Goal: Task Accomplishment & Management: Manage account settings

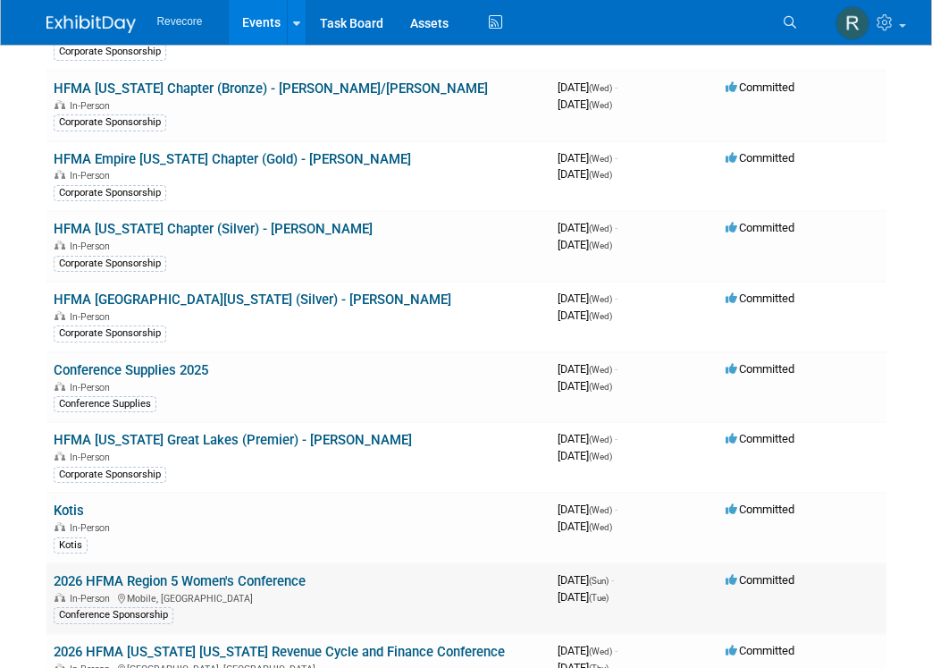
scroll to position [1381, 0]
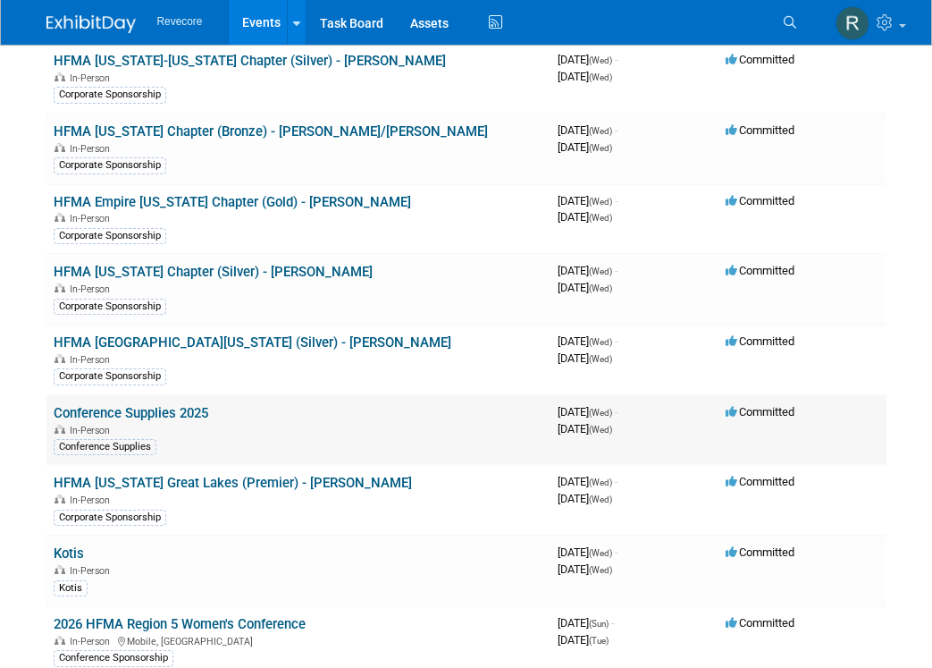
click at [182, 405] on link "Conference Supplies 2025" at bounding box center [131, 413] width 155 height 16
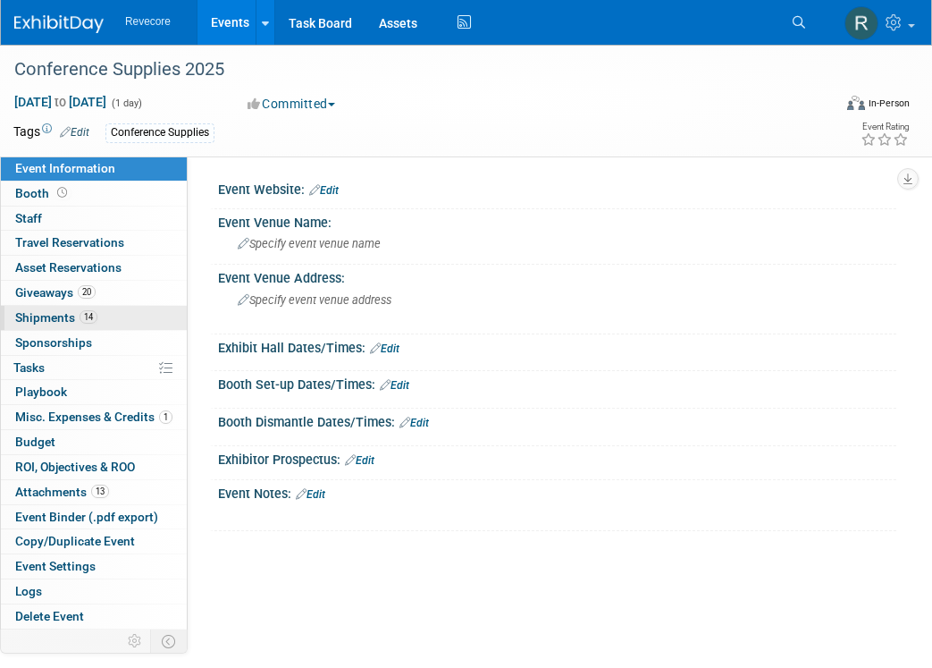
click at [137, 322] on link "14 Shipments 14" at bounding box center [94, 318] width 186 height 24
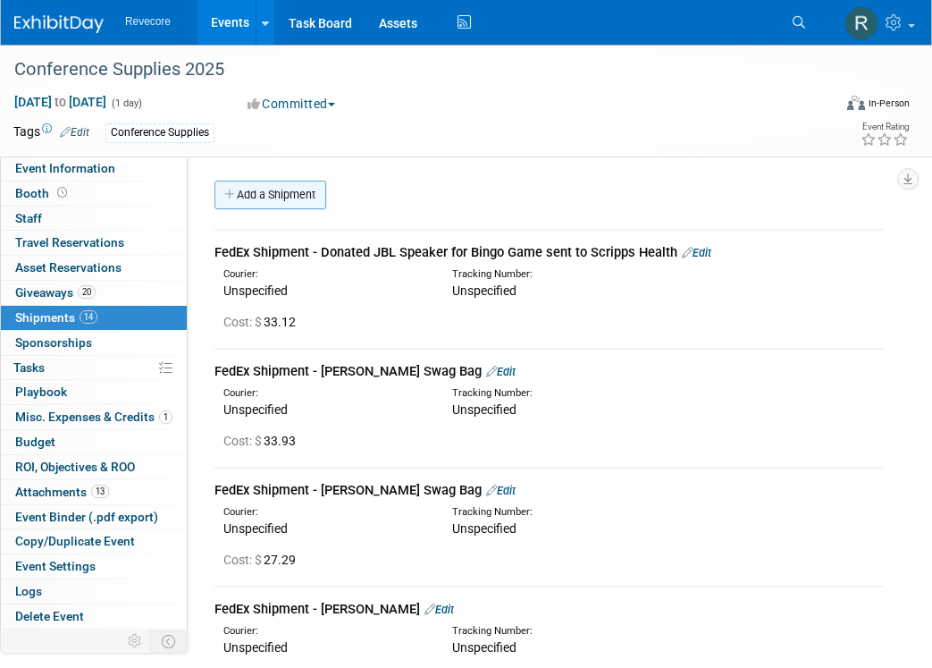
click at [296, 206] on link "Add a Shipment" at bounding box center [271, 195] width 112 height 29
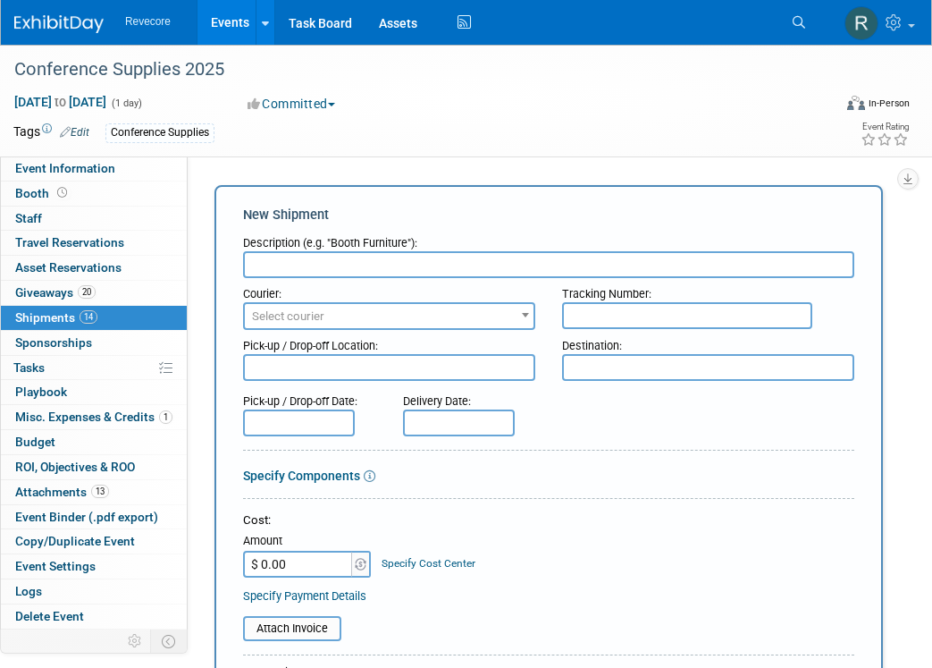
click at [302, 270] on input "text" at bounding box center [548, 264] width 611 height 27
paste input "FedEx - Shipped 26 shoe bags to Tanner Health for PFS Week for Kimberly Farmer …"
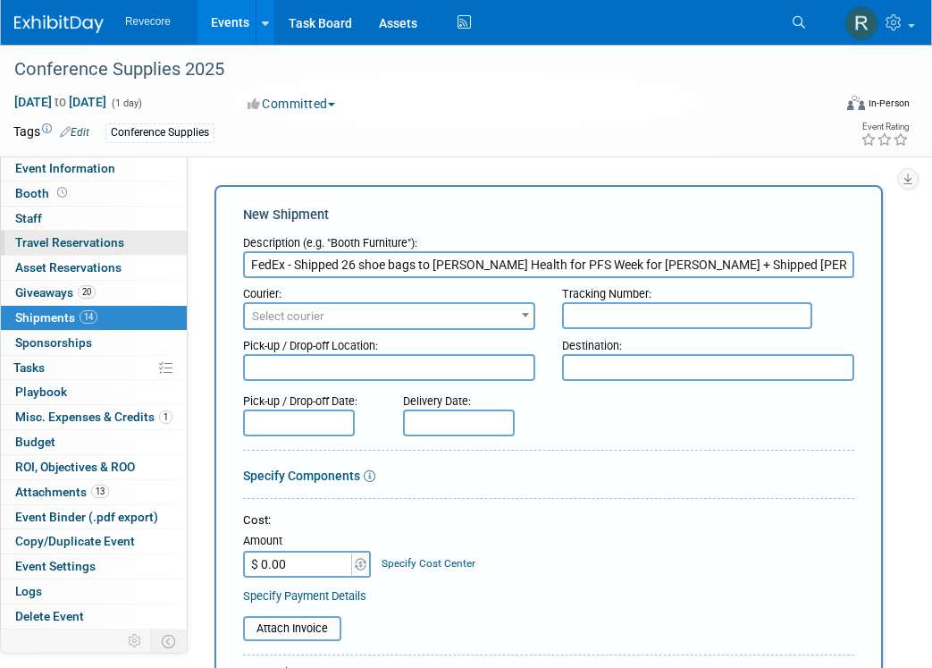
drag, startPoint x: 435, startPoint y: 262, endPoint x: 152, endPoint y: 249, distance: 283.6
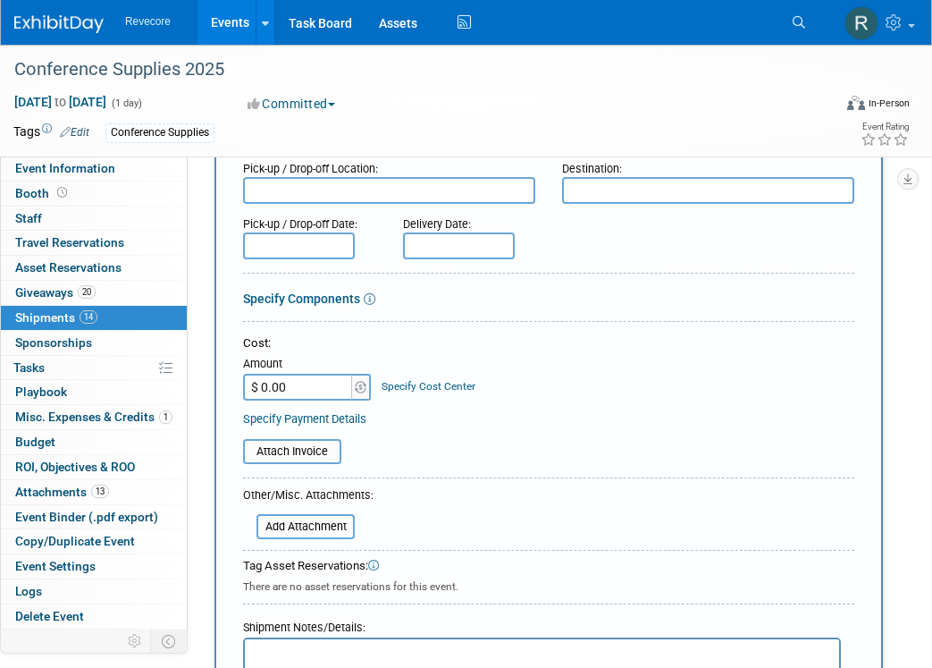
scroll to position [179, 0]
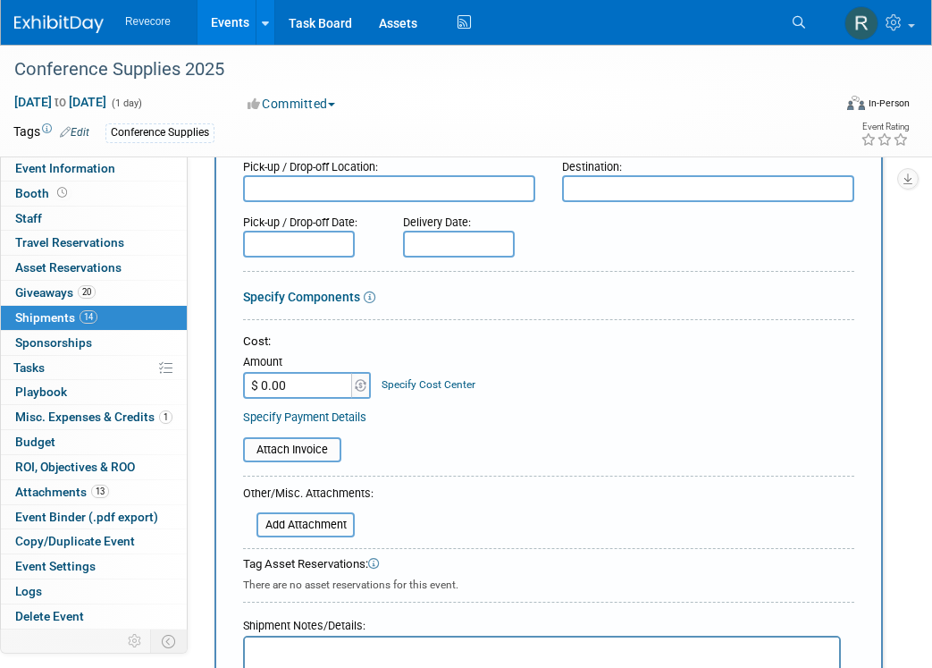
type input "FedEx - Shipped 26 shoe bags to Tanner Health for PFS Week for Kimberly Farmer …"
click at [301, 387] on input "$ 0.00" at bounding box center [299, 385] width 112 height 27
type input "$ 66.30"
click at [592, 323] on div at bounding box center [548, 323] width 611 height 8
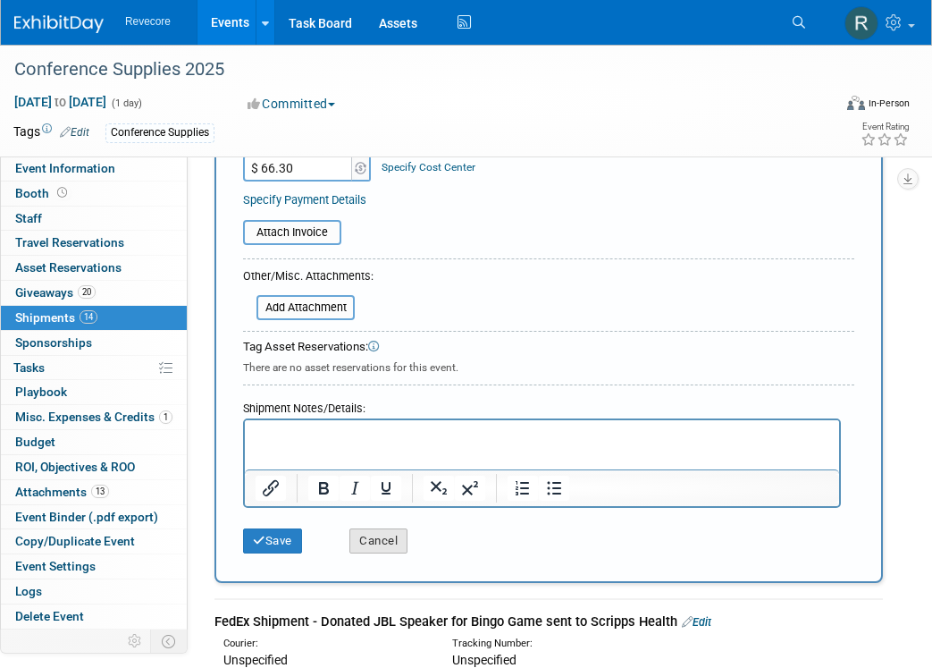
scroll to position [447, 0]
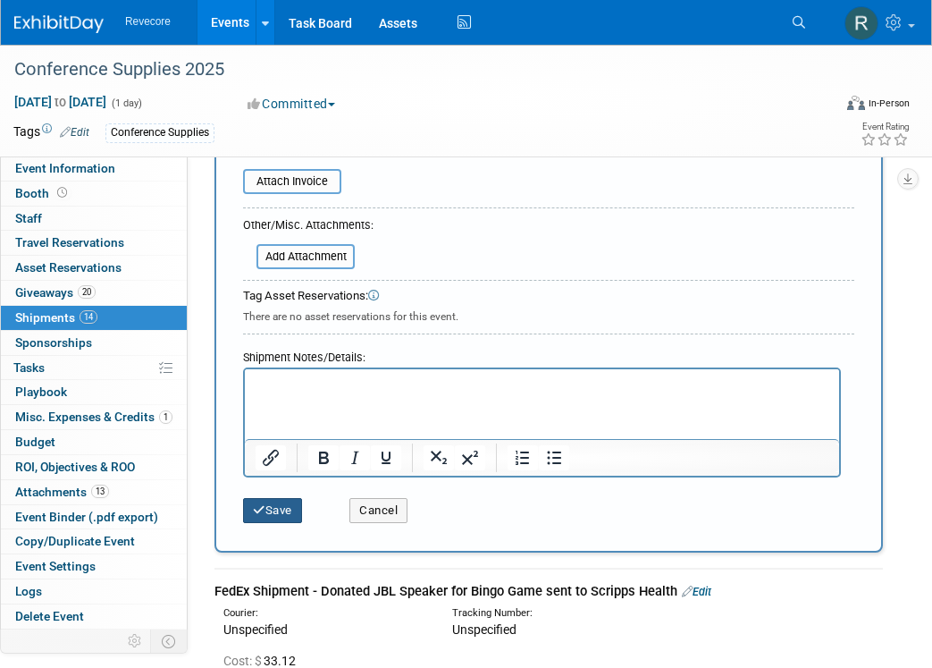
click at [275, 504] on button "Save" at bounding box center [272, 510] width 59 height 25
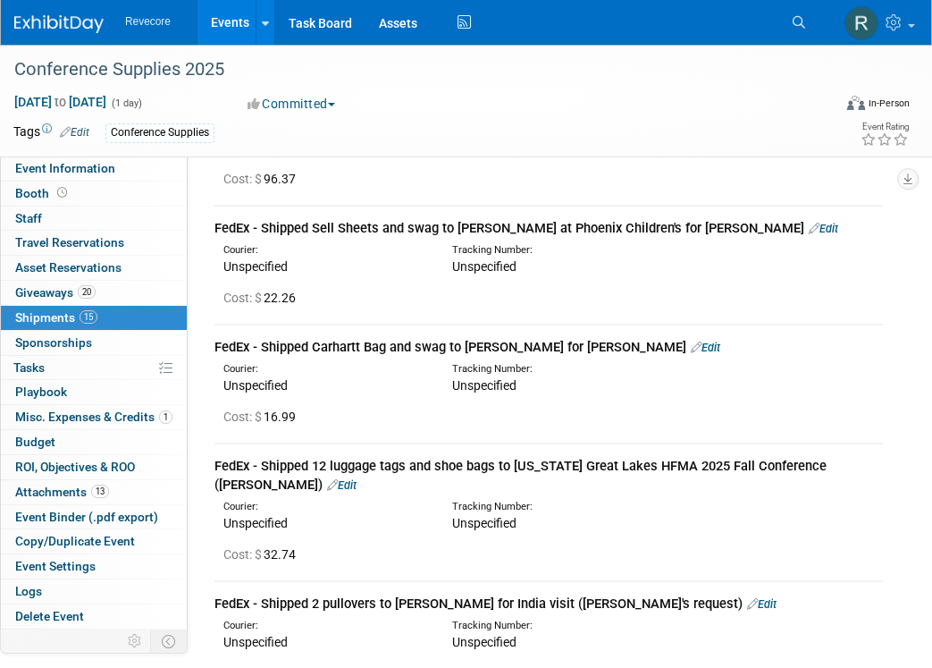
scroll to position [687, 0]
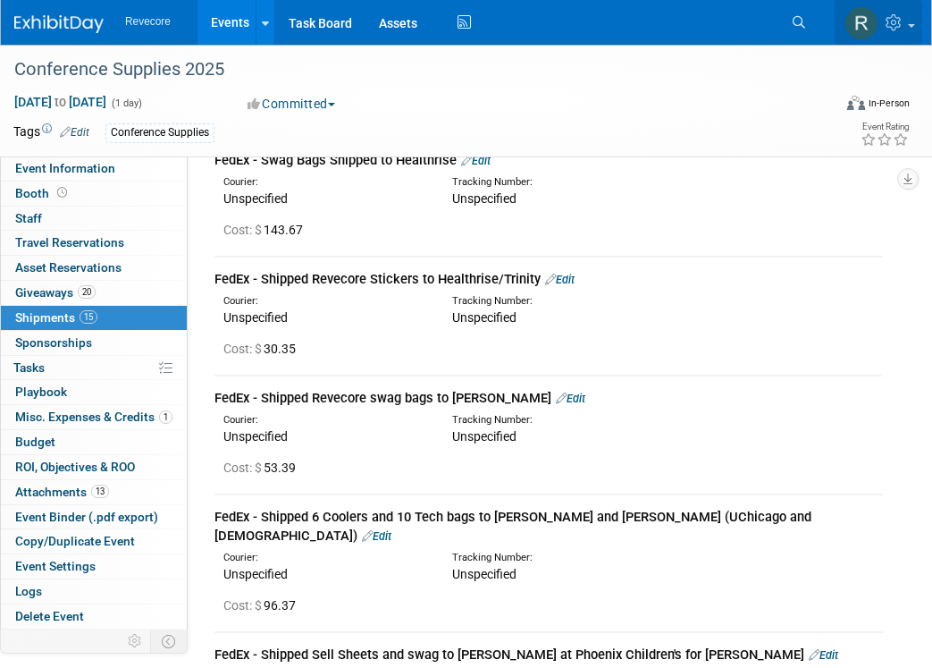
click at [893, 23] on icon at bounding box center [896, 22] width 21 height 16
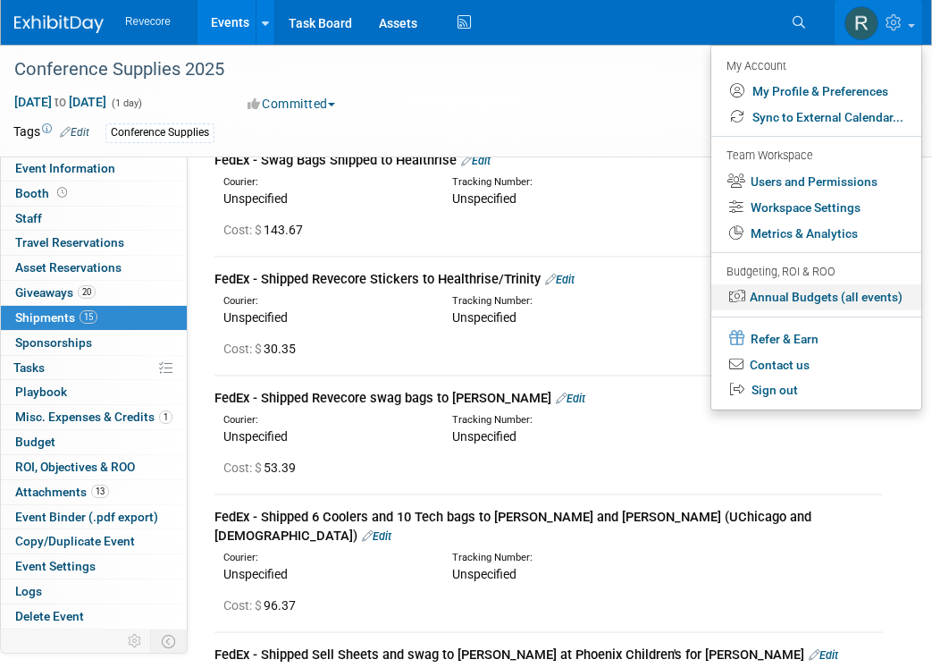
click at [837, 293] on link "Annual Budgets (all events)" at bounding box center [817, 297] width 210 height 26
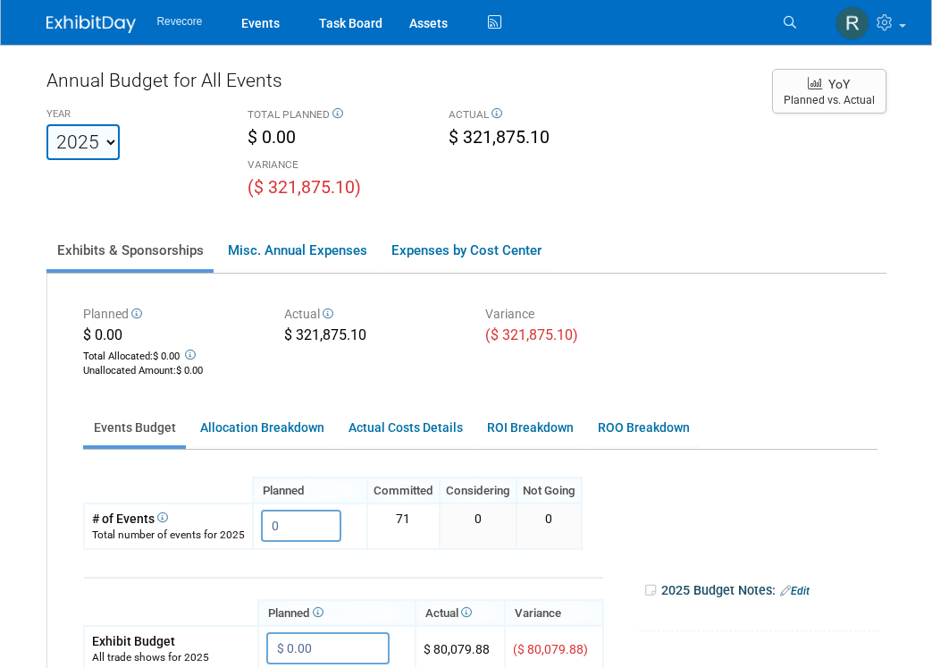
click at [666, 193] on div "YEAR 2020 2021 2022 2023 2024 2025 2026 2027 2028 2029 2030 2031 TOTAL PLANNED …" at bounding box center [400, 153] width 735 height 100
click at [269, 35] on link "Events" at bounding box center [260, 22] width 65 height 45
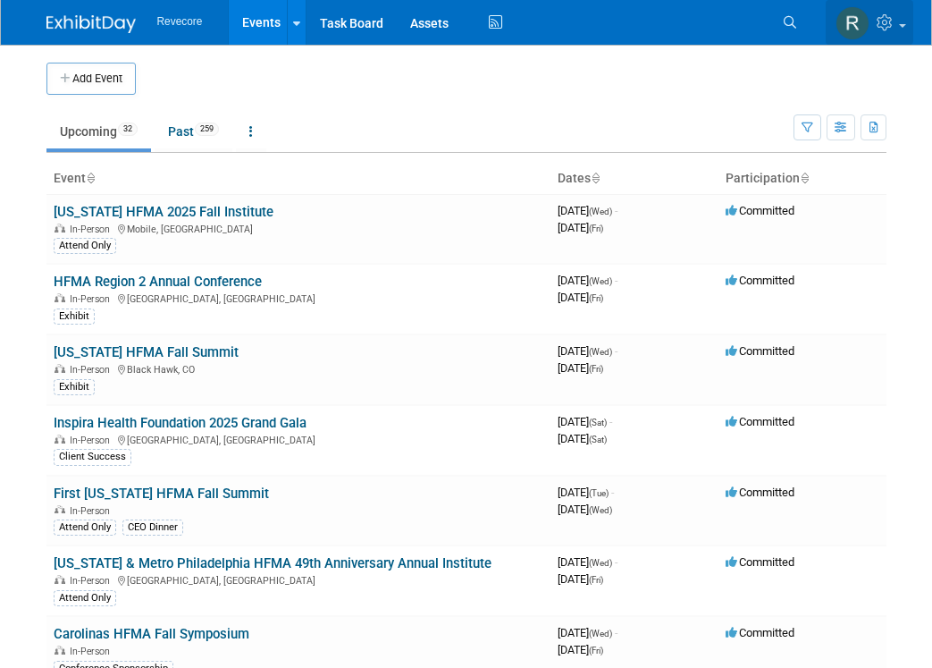
click at [872, 28] on link at bounding box center [870, 22] width 88 height 45
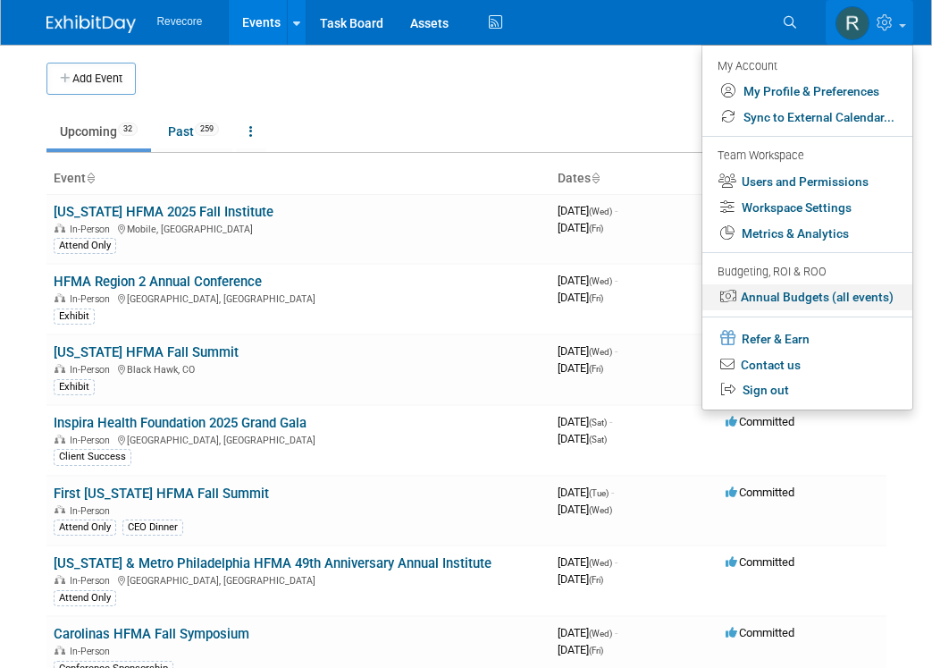
click at [829, 301] on link "Annual Budgets (all events)" at bounding box center [808, 297] width 210 height 26
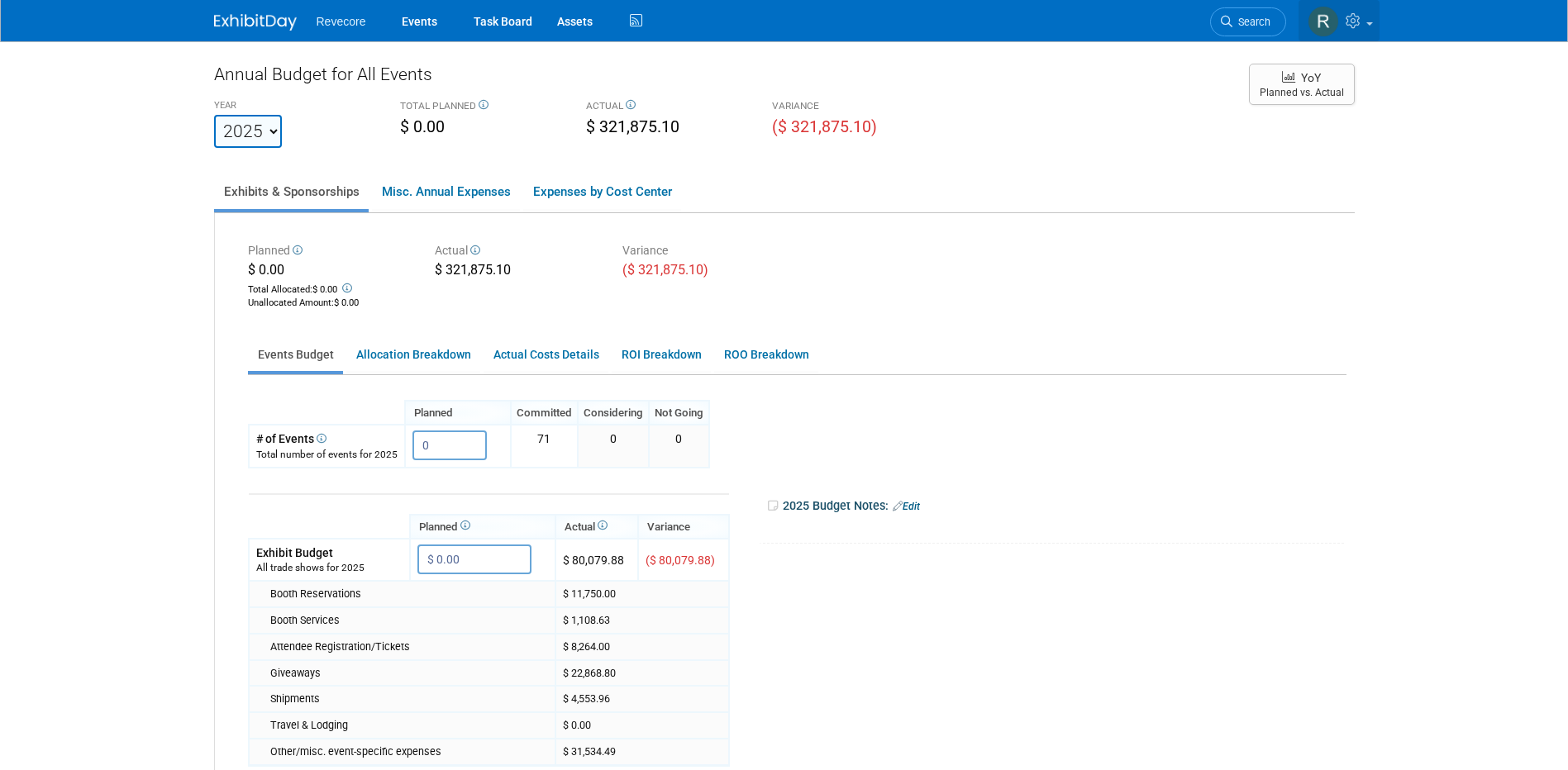
click at [861, 41] on link at bounding box center [1339, 20] width 81 height 42
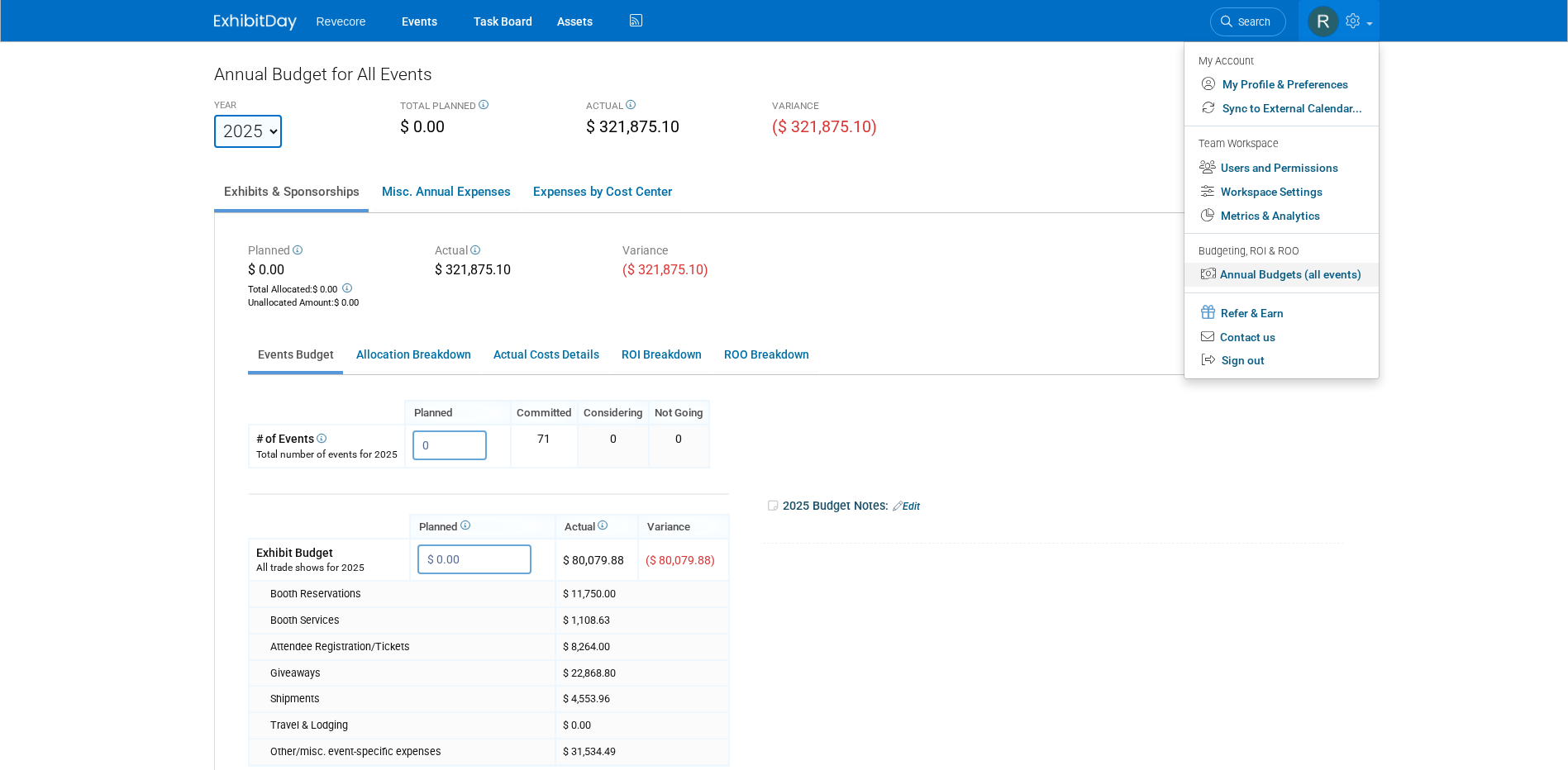
click at [861, 267] on link "Annual Budgets (all events)" at bounding box center [1281, 275] width 194 height 24
